Goal: Navigation & Orientation: Find specific page/section

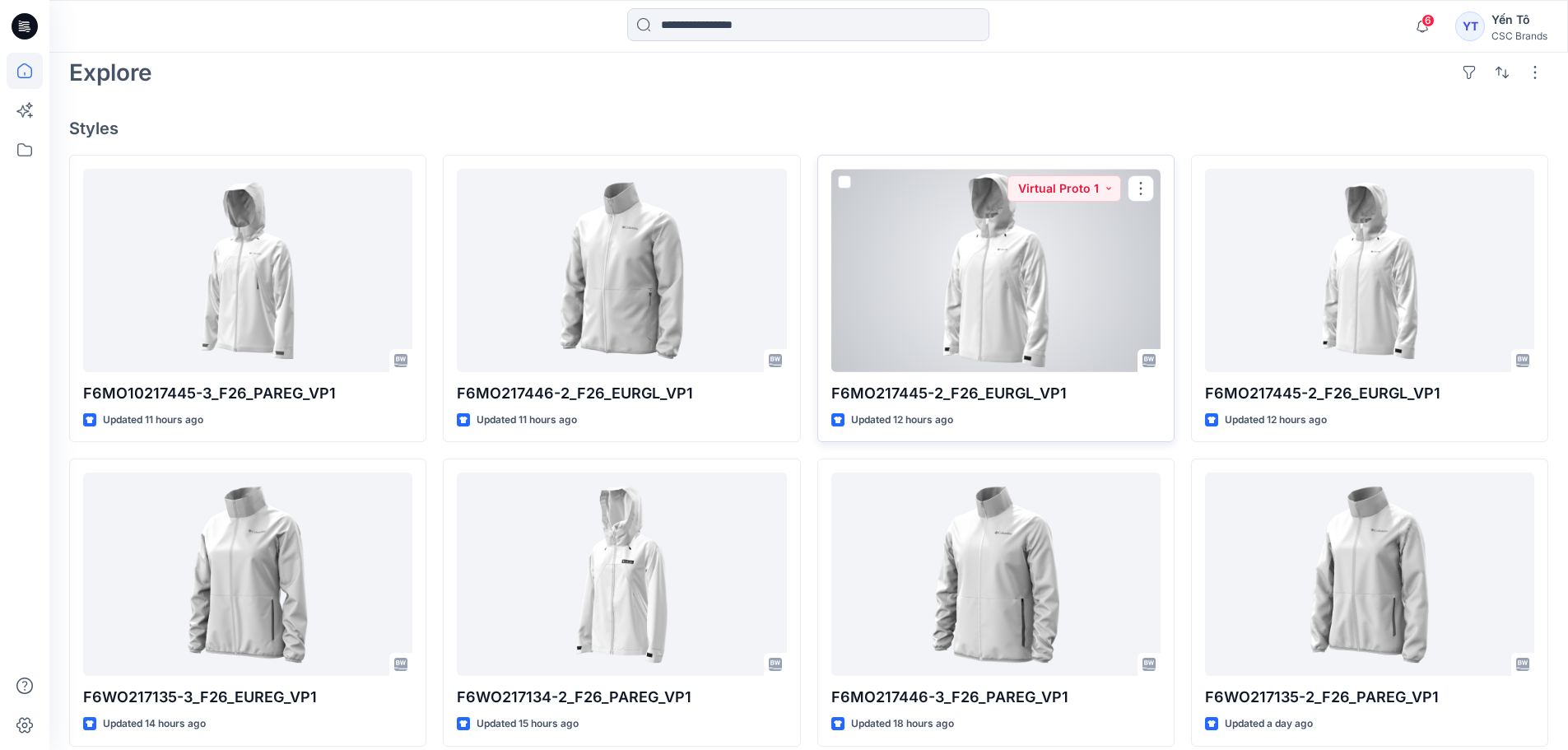
scroll to position [412, 0]
click at [1000, 275] on div at bounding box center [996, 272] width 329 height 203
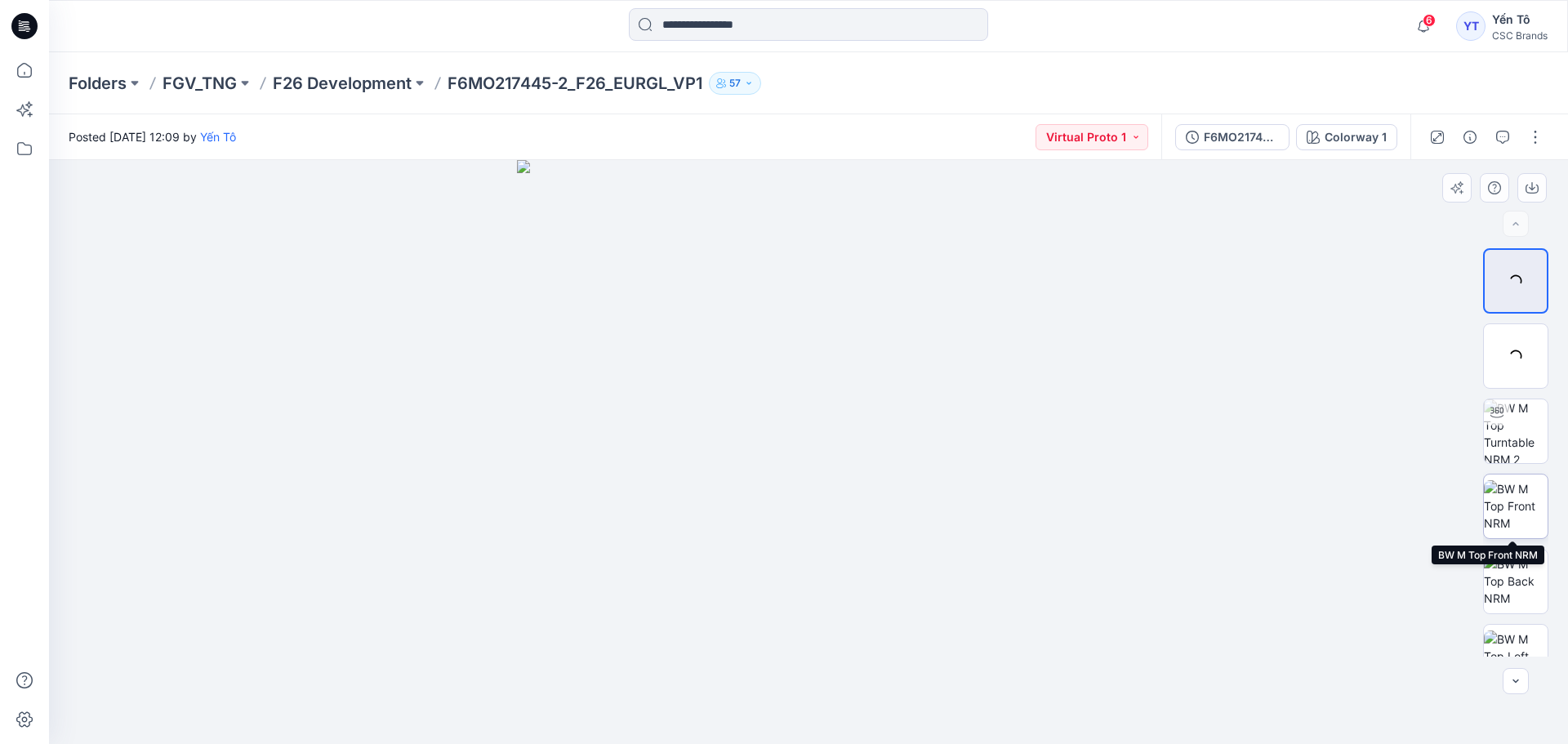
click at [1516, 498] on img at bounding box center [1516, 506] width 64 height 52
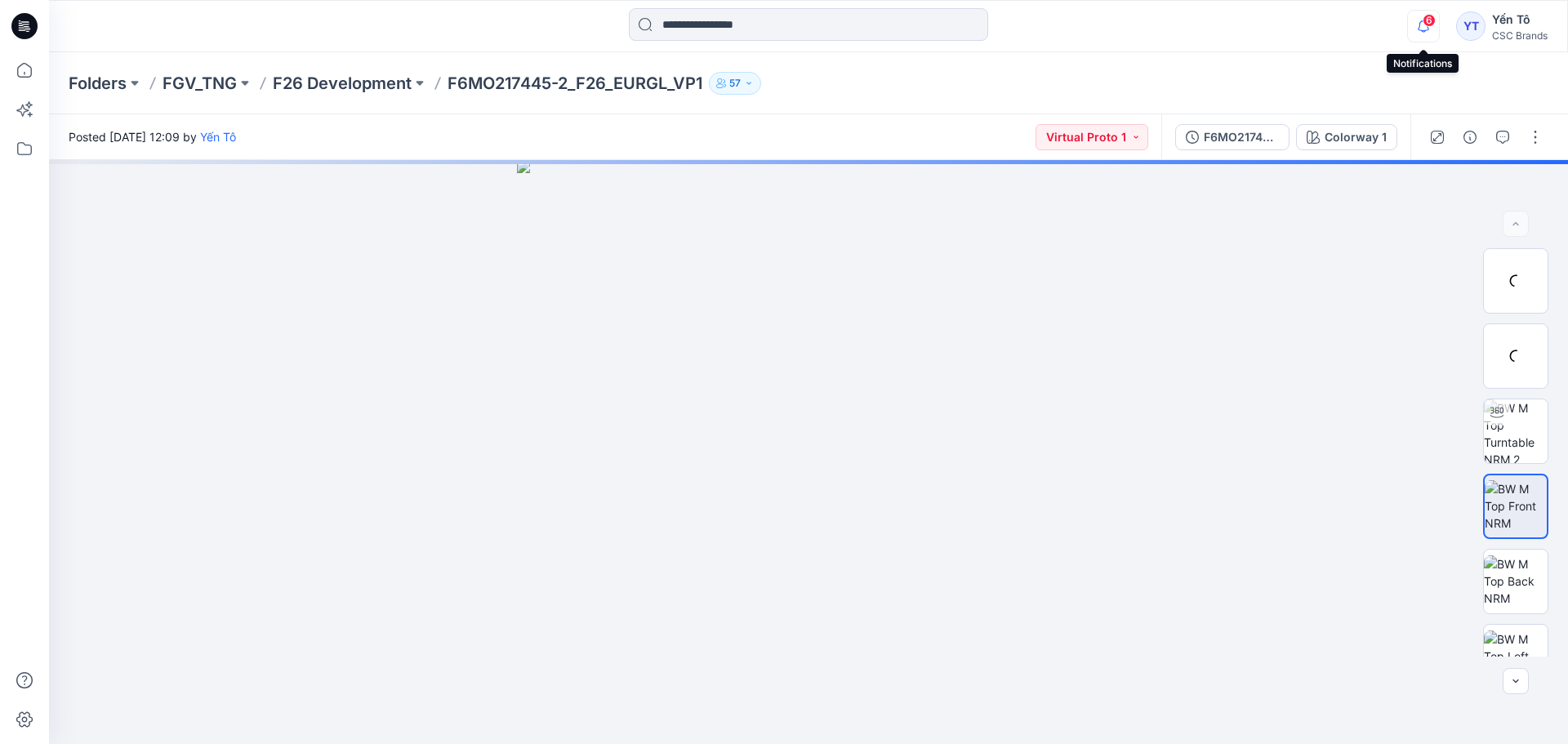
click at [1420, 28] on icon "button" at bounding box center [1423, 25] width 31 height 33
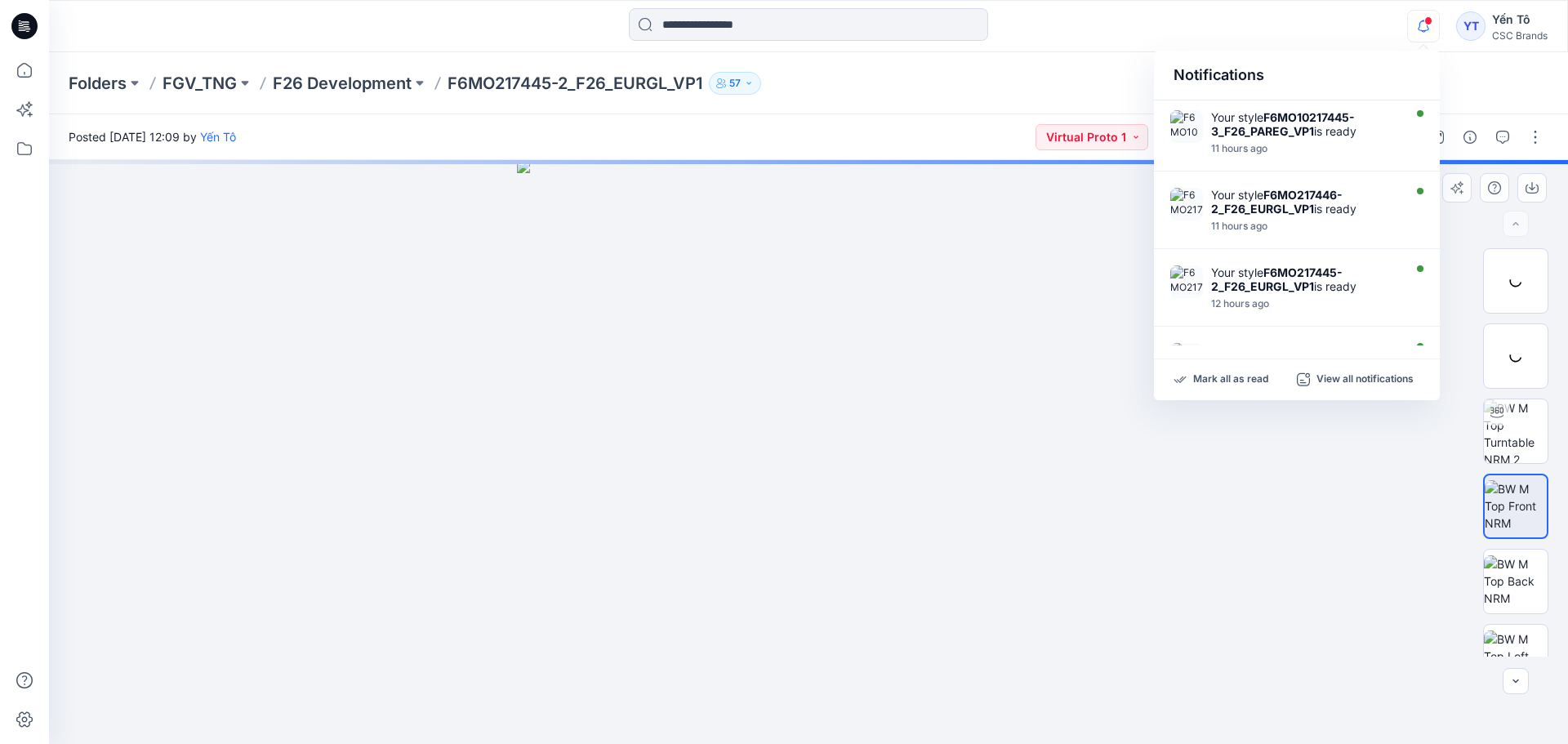
click at [1038, 320] on img at bounding box center [809, 452] width 584 height 584
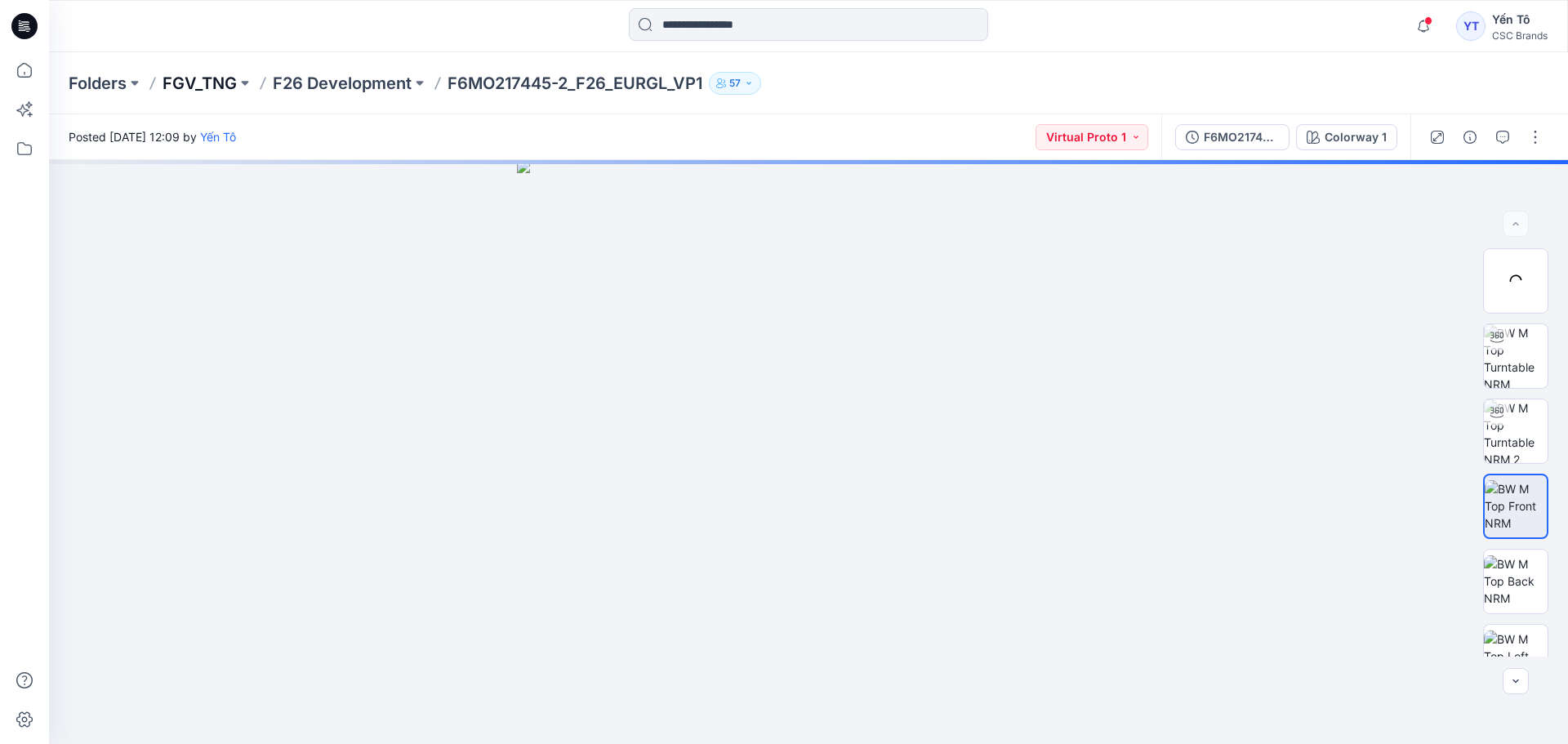
click at [192, 81] on p "FGV_TNG" at bounding box center [200, 83] width 74 height 23
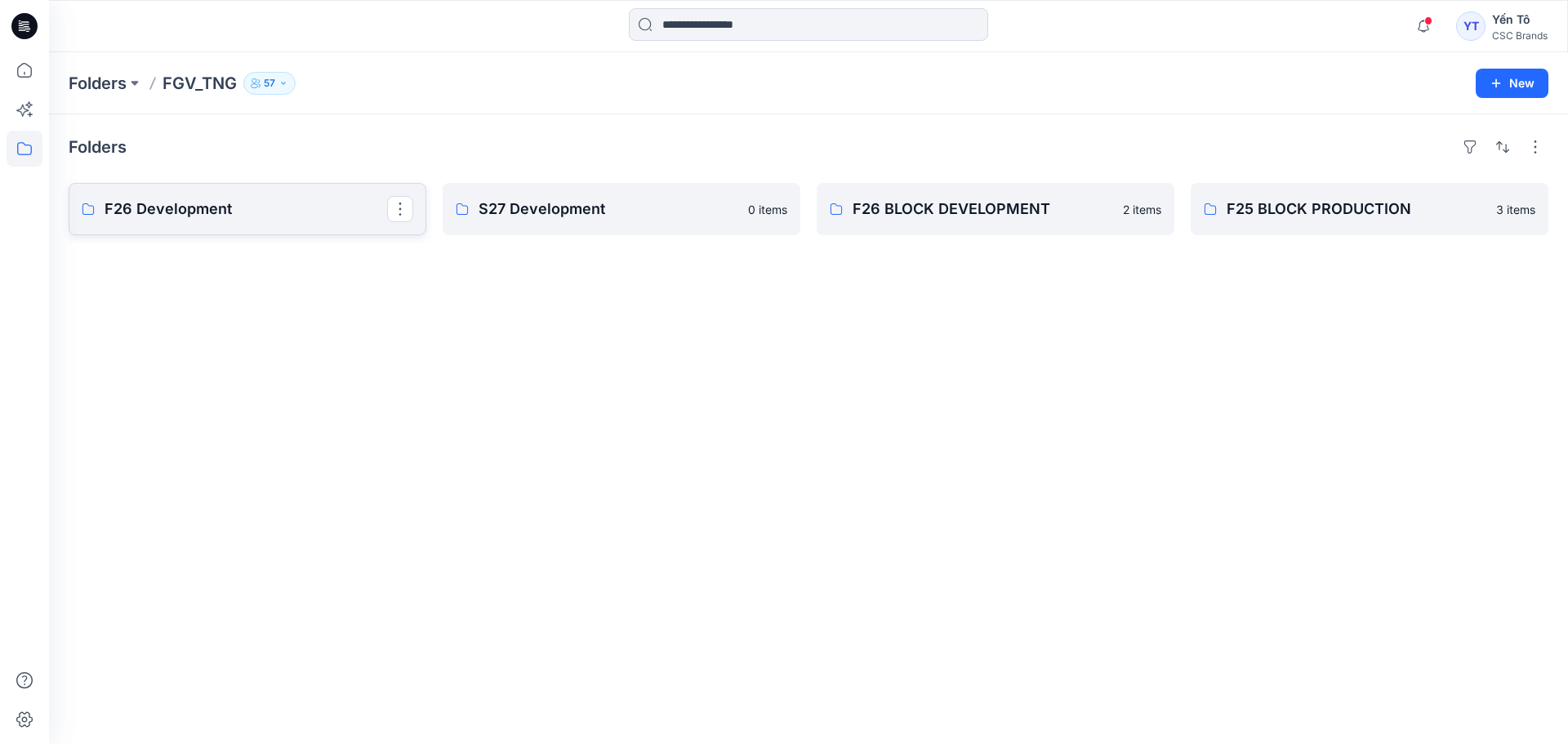
click at [273, 202] on p "F26 Development" at bounding box center [246, 209] width 283 height 23
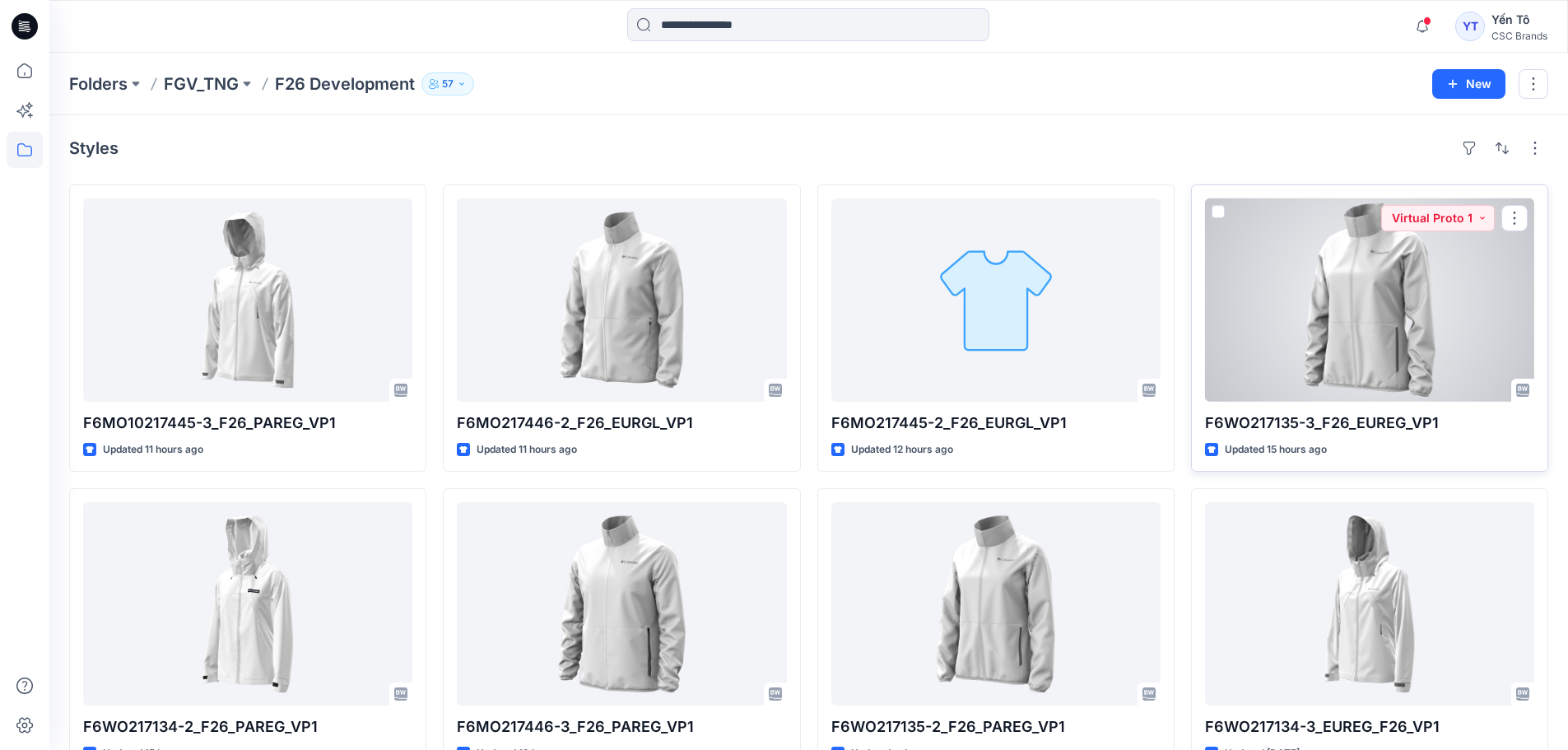
click at [1366, 278] on div at bounding box center [1369, 300] width 329 height 203
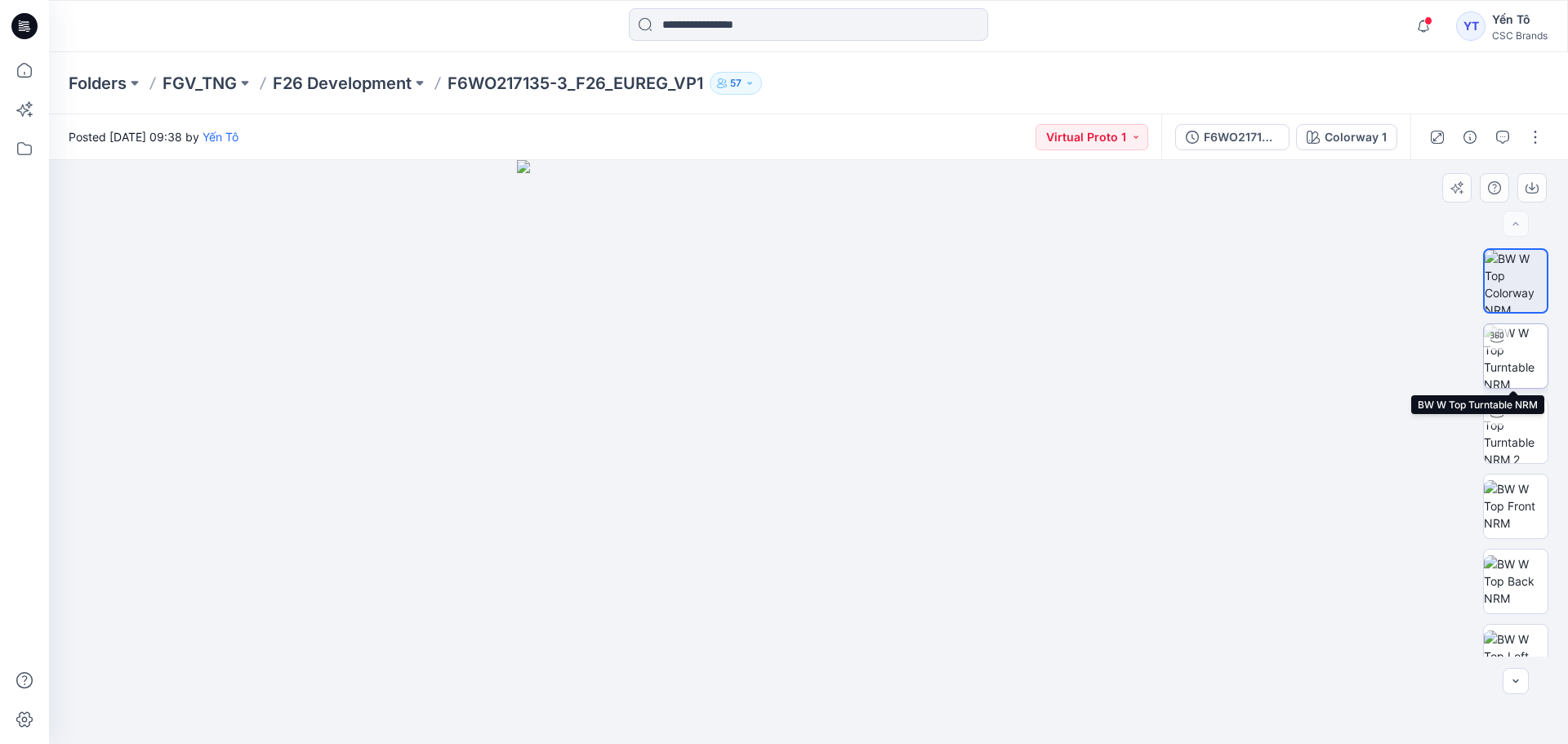
click at [1521, 364] on img at bounding box center [1516, 356] width 64 height 64
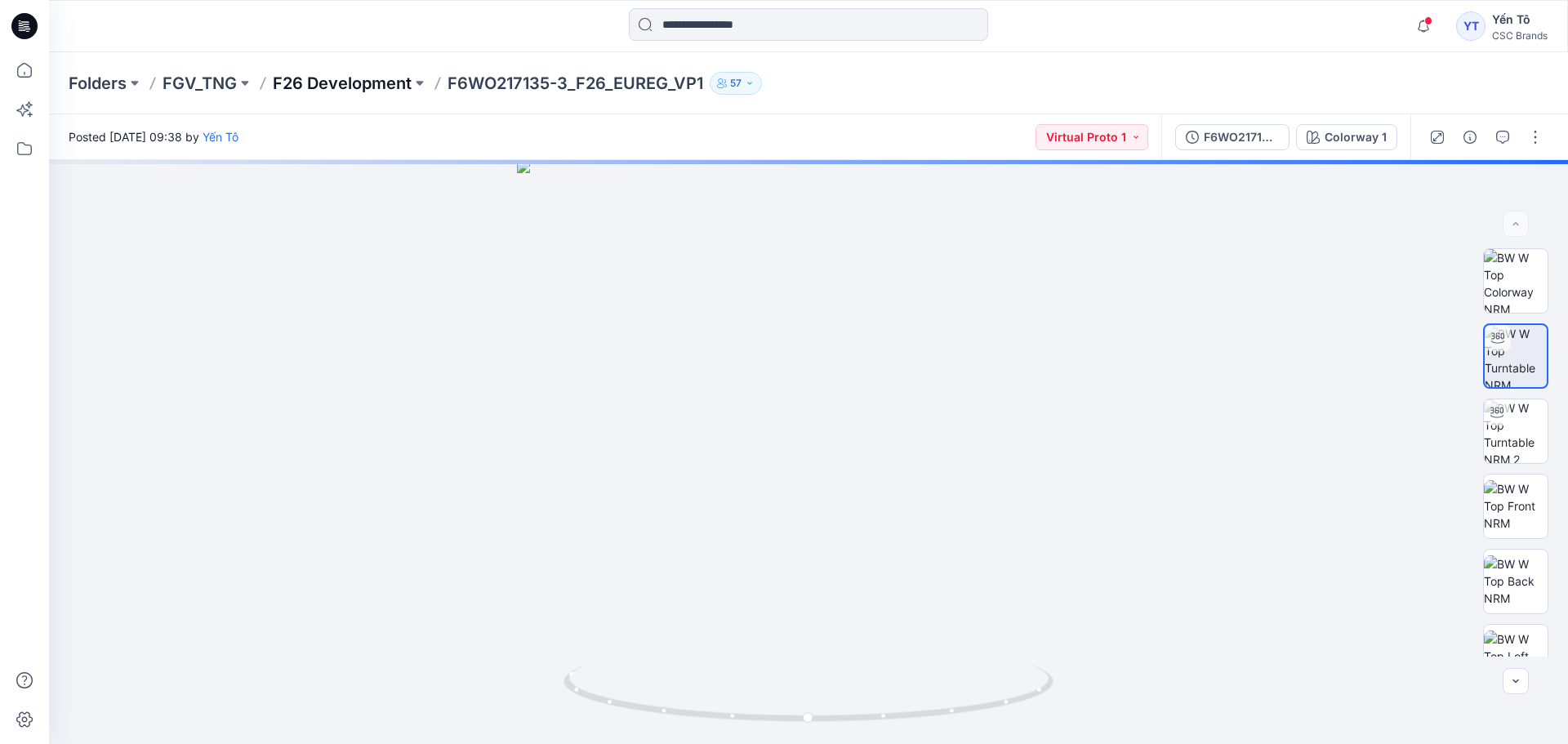
click at [381, 89] on p "F26 Development" at bounding box center [342, 83] width 138 height 23
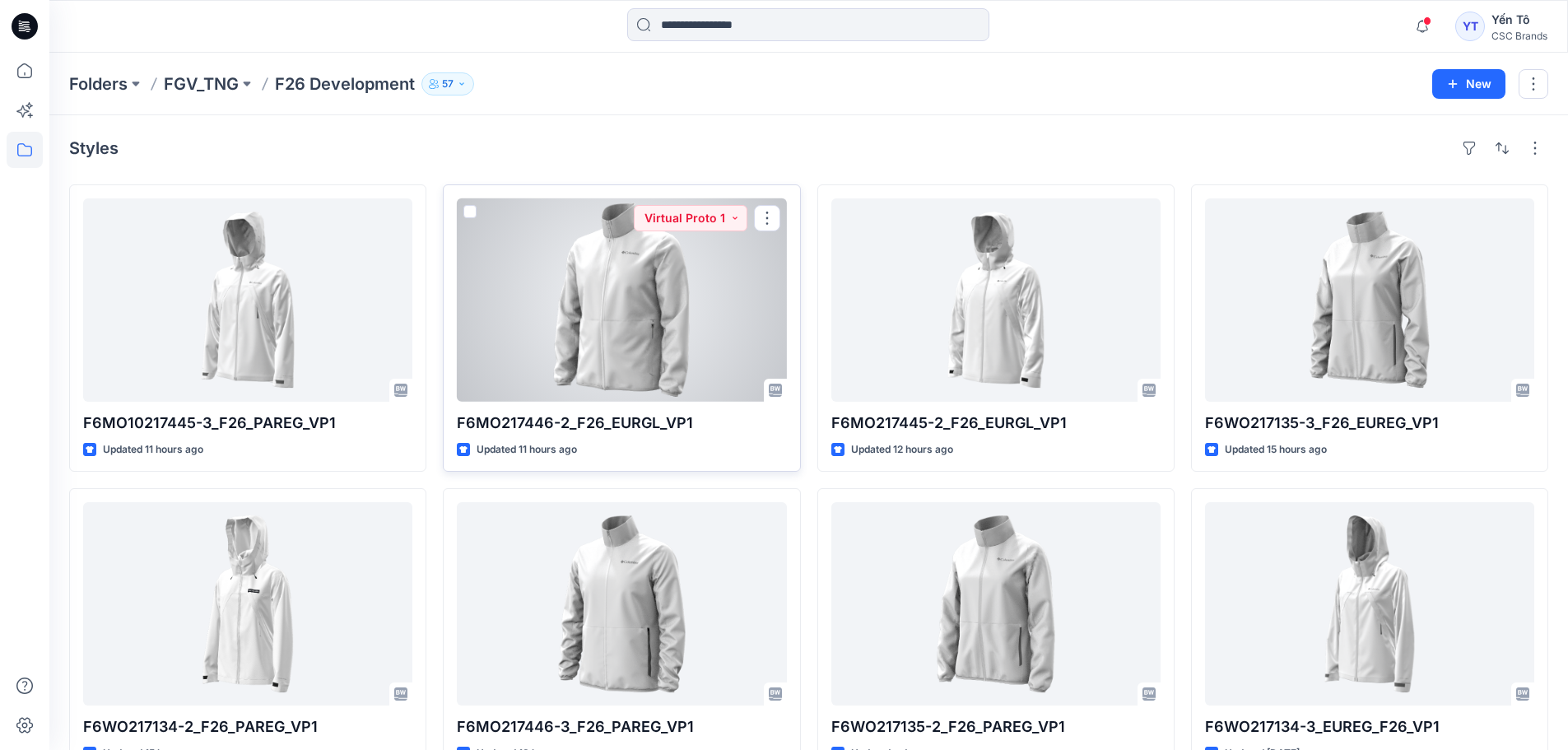
click at [632, 331] on div at bounding box center [621, 300] width 329 height 203
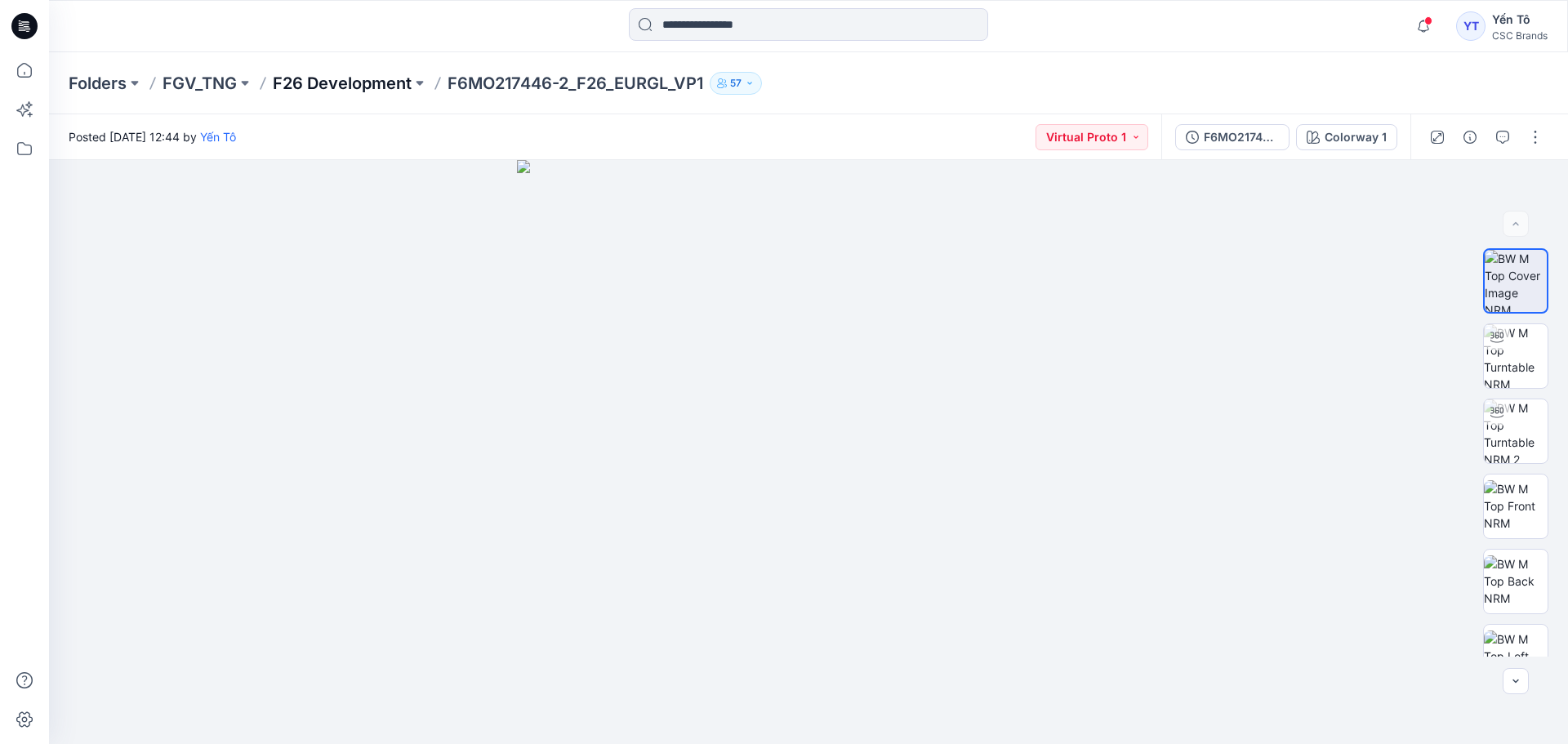
click at [323, 80] on p "F26 Development" at bounding box center [342, 83] width 138 height 23
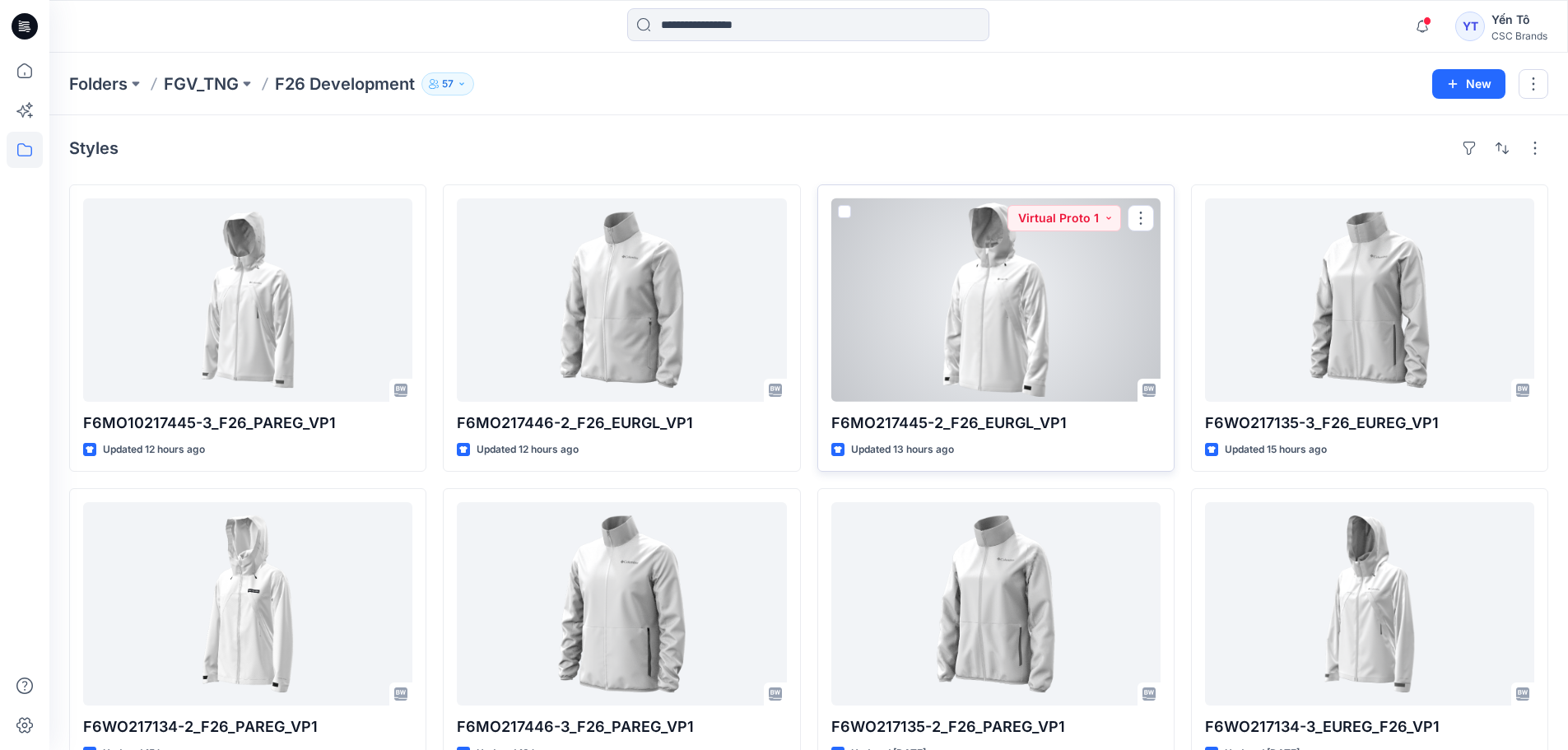
click at [1019, 332] on div at bounding box center [996, 300] width 329 height 203
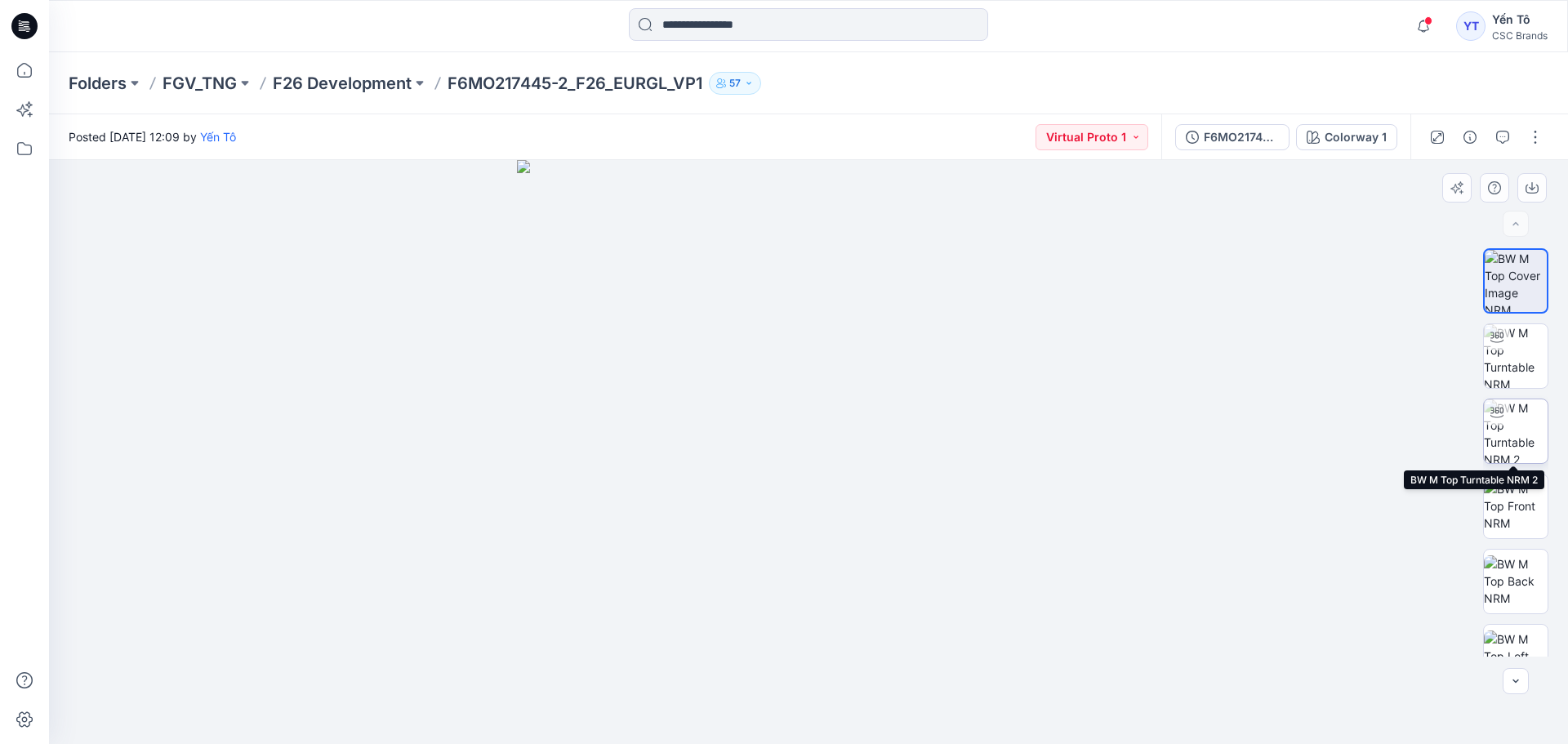
click at [1515, 436] on img at bounding box center [1516, 431] width 64 height 64
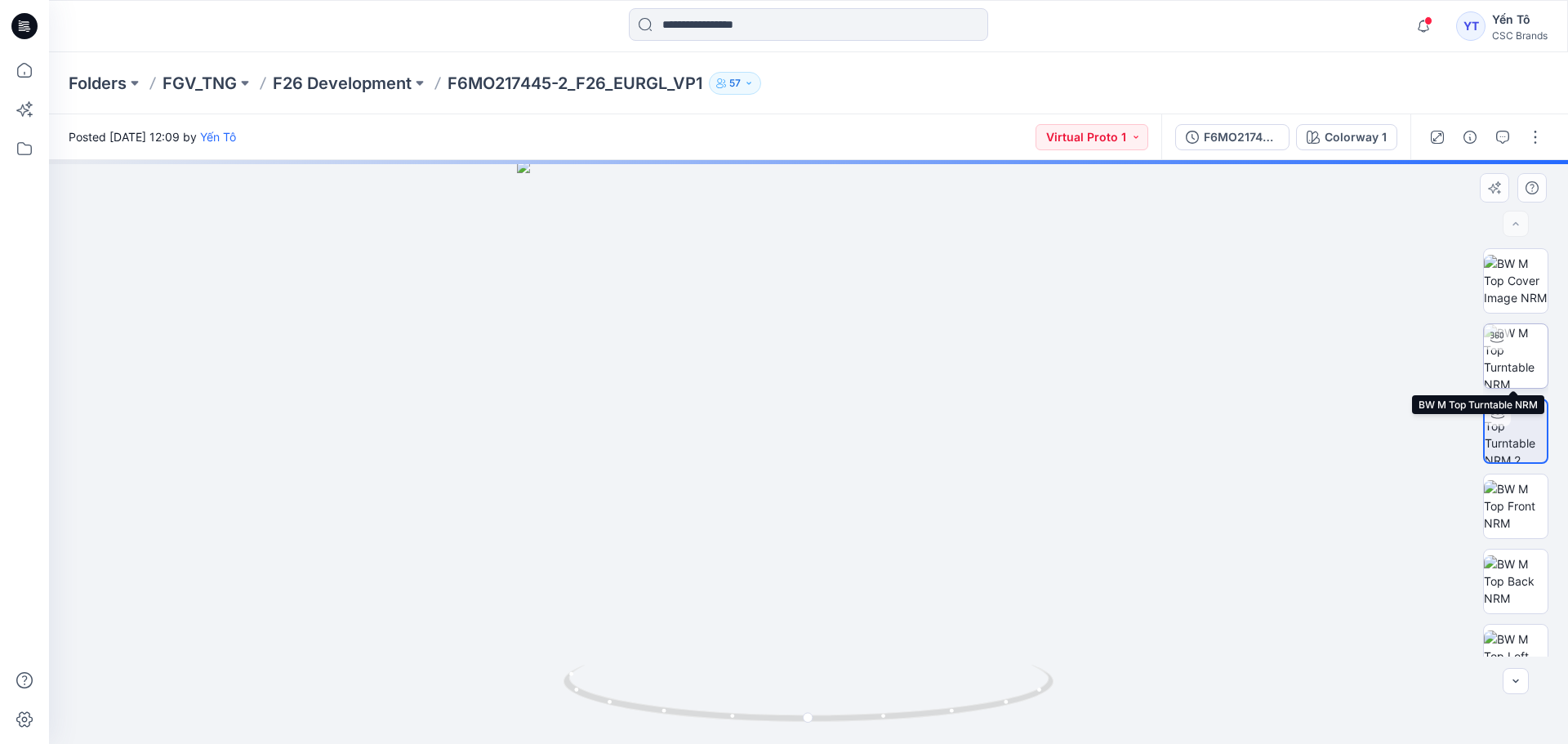
click at [1507, 348] on img at bounding box center [1516, 356] width 64 height 64
drag, startPoint x: 871, startPoint y: 676, endPoint x: 1245, endPoint y: 511, distance: 408.8
click at [1245, 511] on div at bounding box center [808, 452] width 1519 height 584
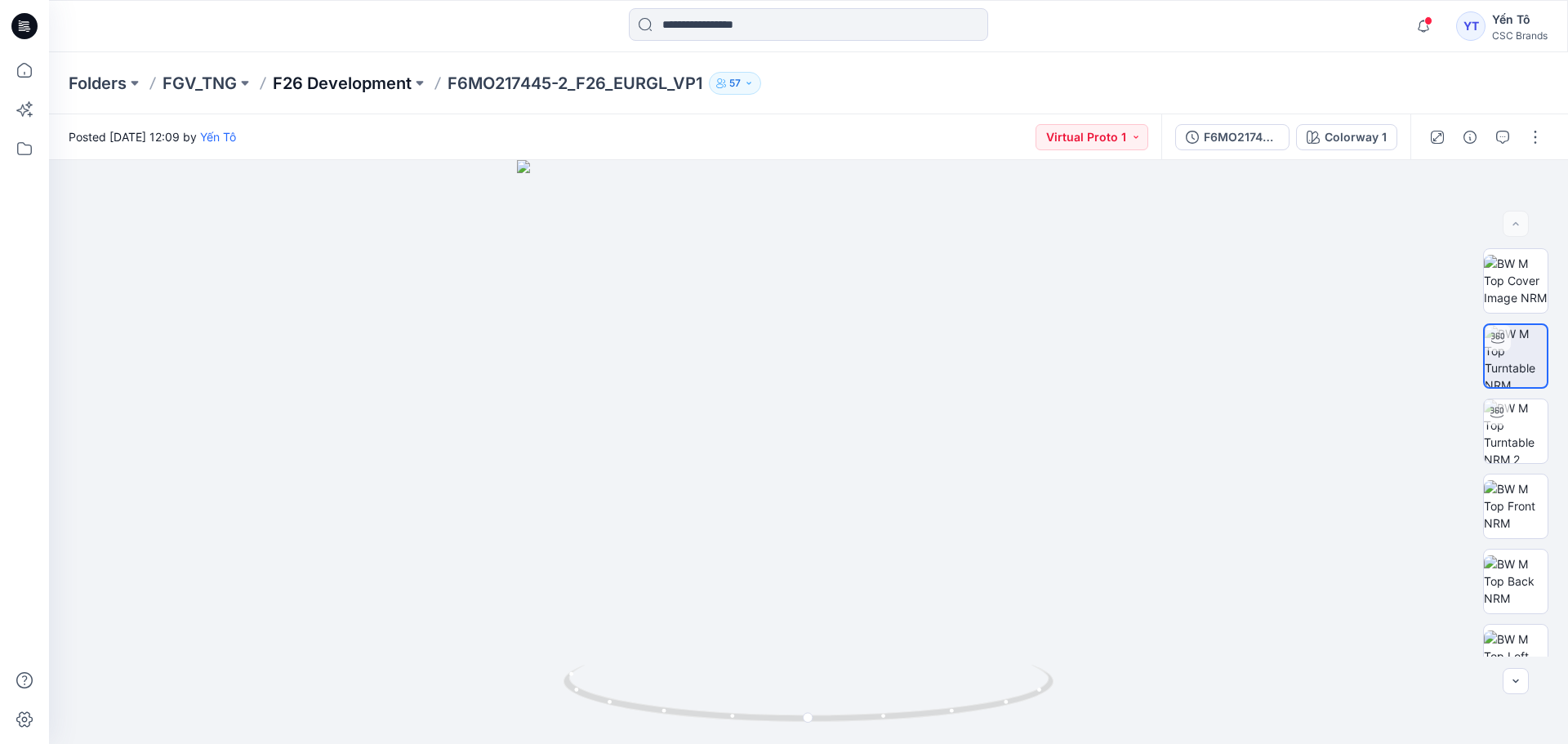
click at [380, 79] on p "F26 Development" at bounding box center [342, 83] width 138 height 23
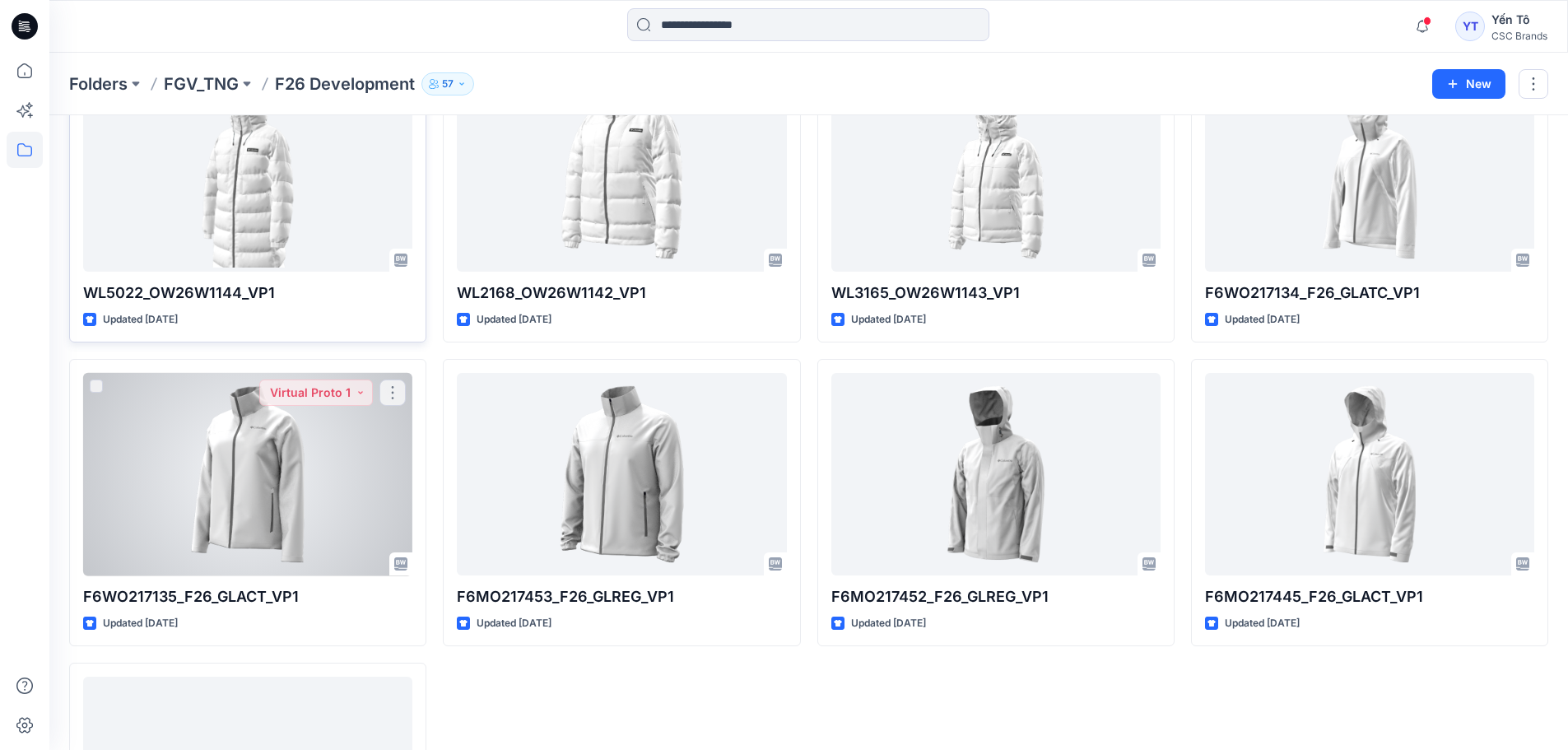
scroll to position [739, 0]
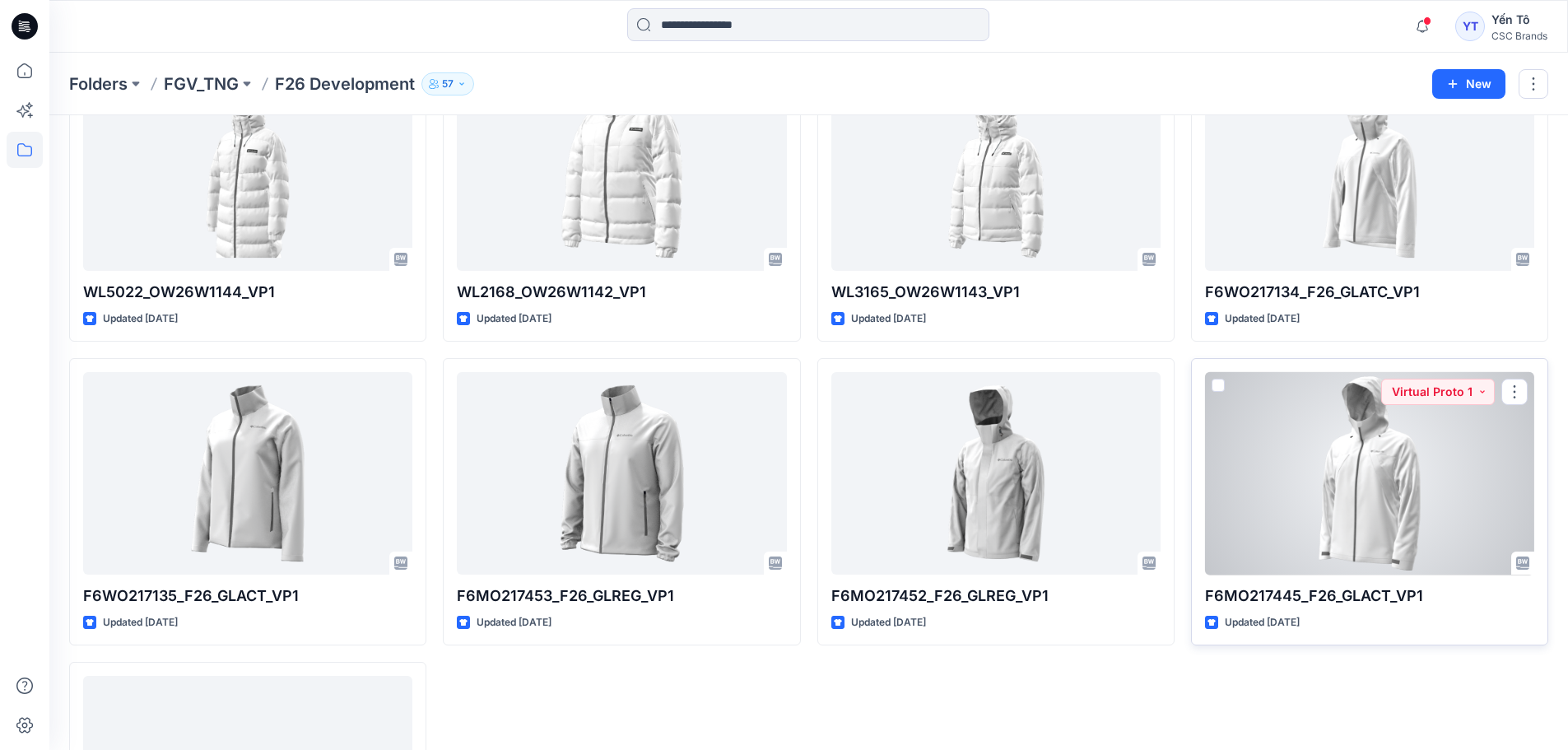
click at [1369, 466] on div at bounding box center [1369, 474] width 329 height 203
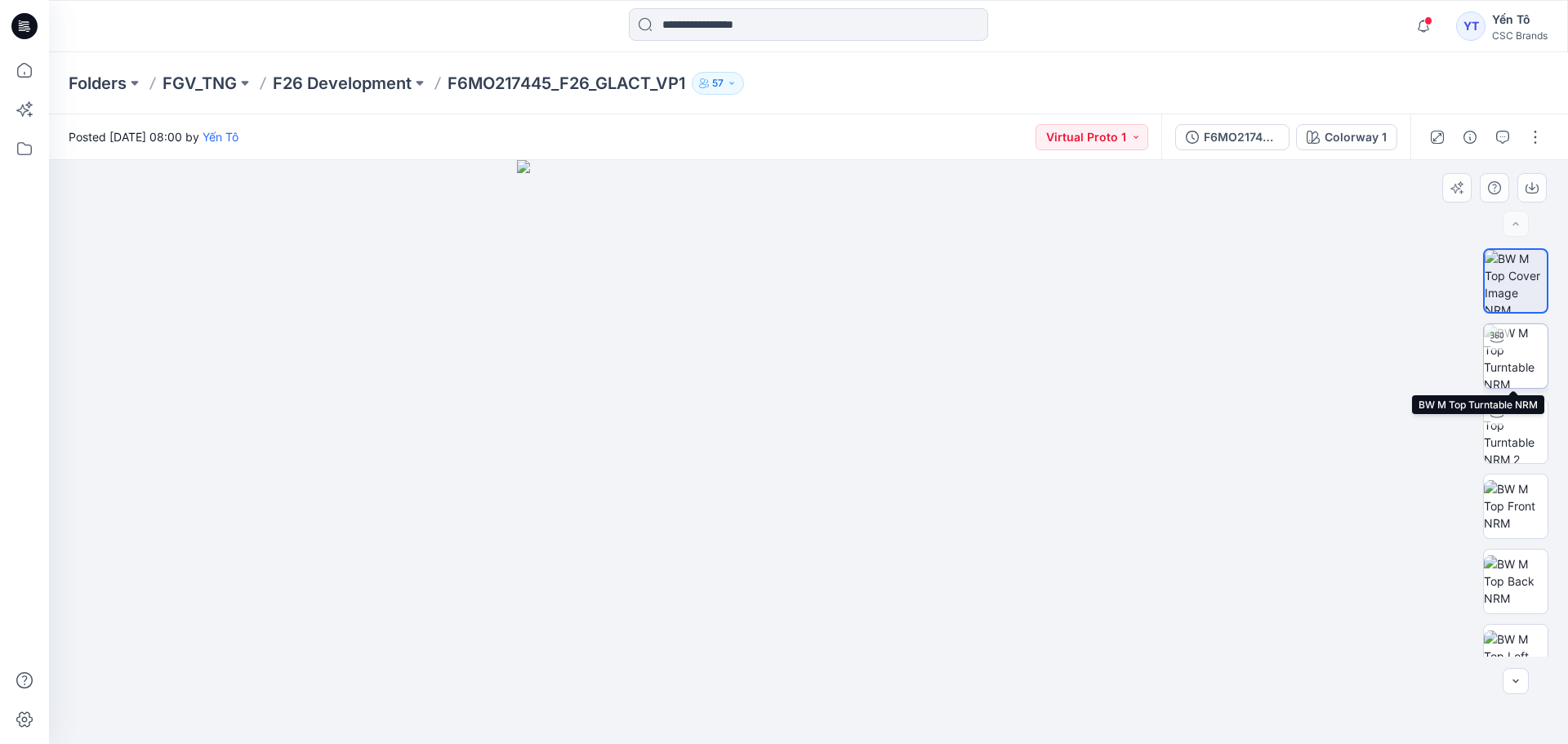
click at [1518, 348] on img at bounding box center [1516, 356] width 64 height 64
